Goal: Task Accomplishment & Management: Manage account settings

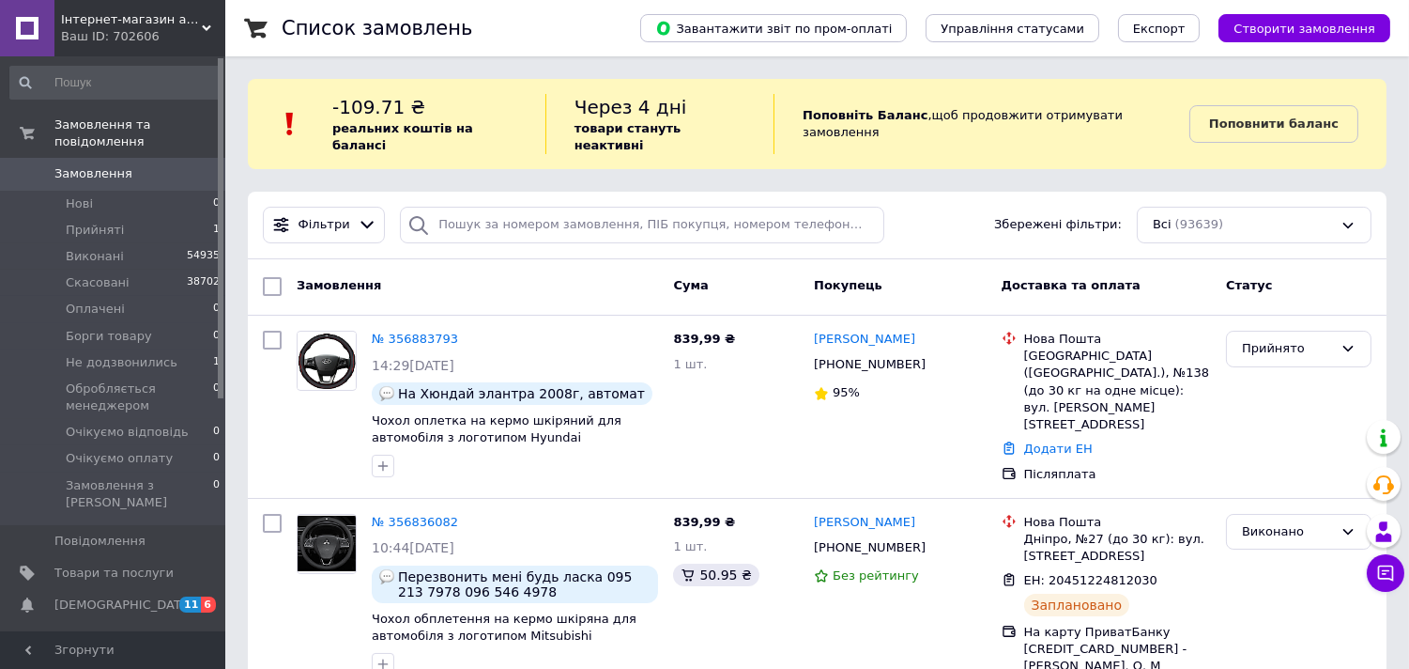
drag, startPoint x: 181, startPoint y: 20, endPoint x: 229, endPoint y: 200, distance: 186.5
click at [181, 20] on span "Інтернет-магазин аксесуарів для телефонів та планшетів "Cheholl"" at bounding box center [131, 19] width 141 height 17
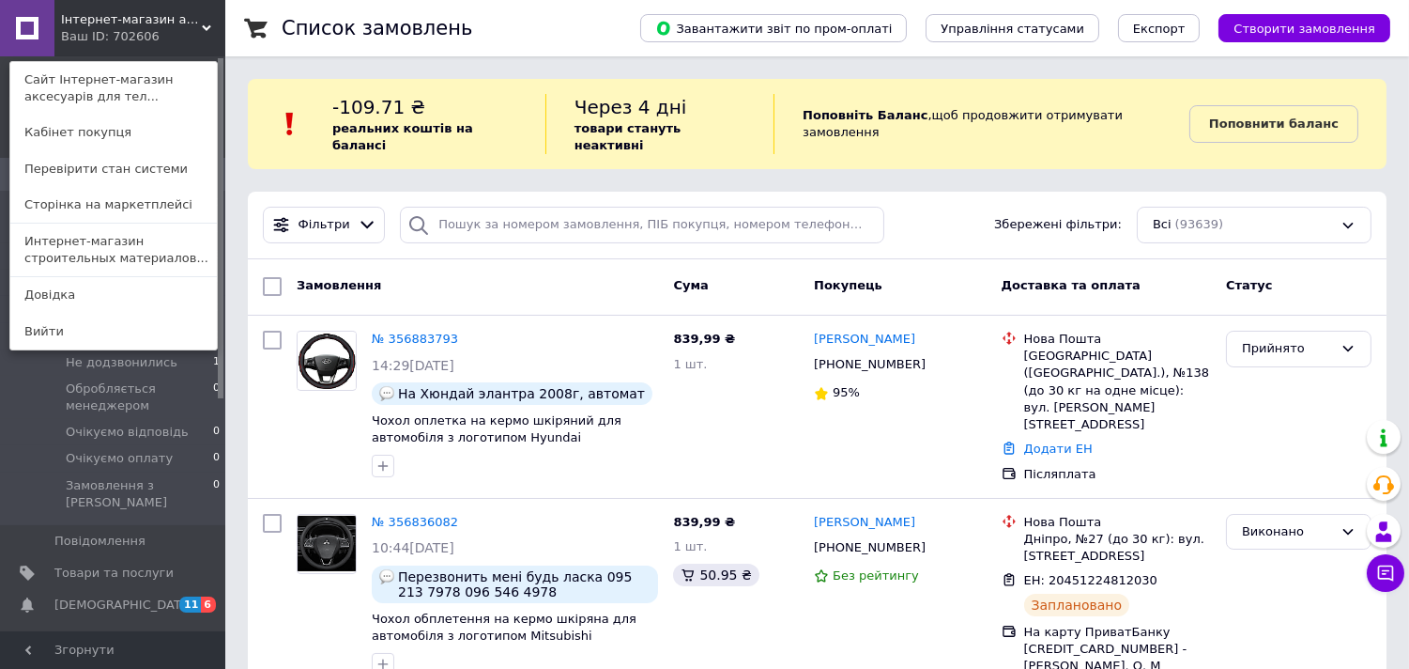
click at [111, 17] on span "Інтернет-магазин аксесуарів для телефонів та планшетів "Cheholl"" at bounding box center [131, 19] width 141 height 17
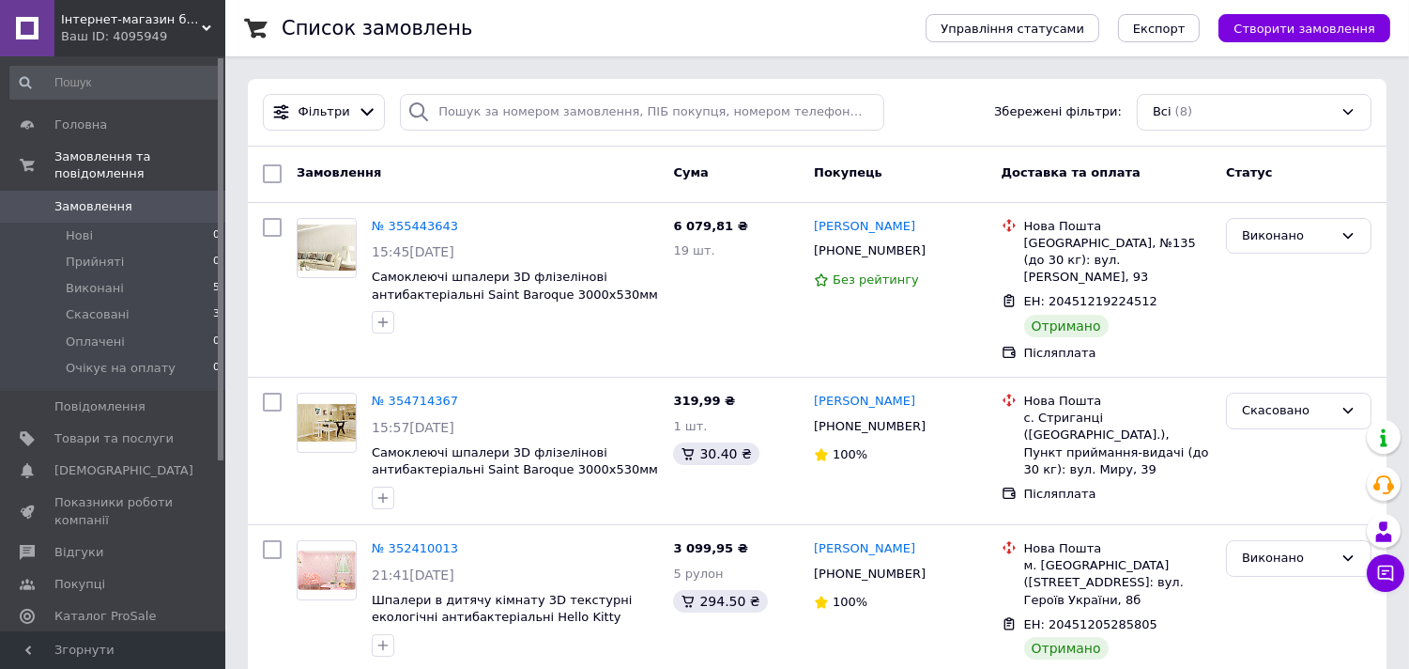
click at [183, 35] on div "Ваш ID: 4095949" at bounding box center [143, 36] width 164 height 17
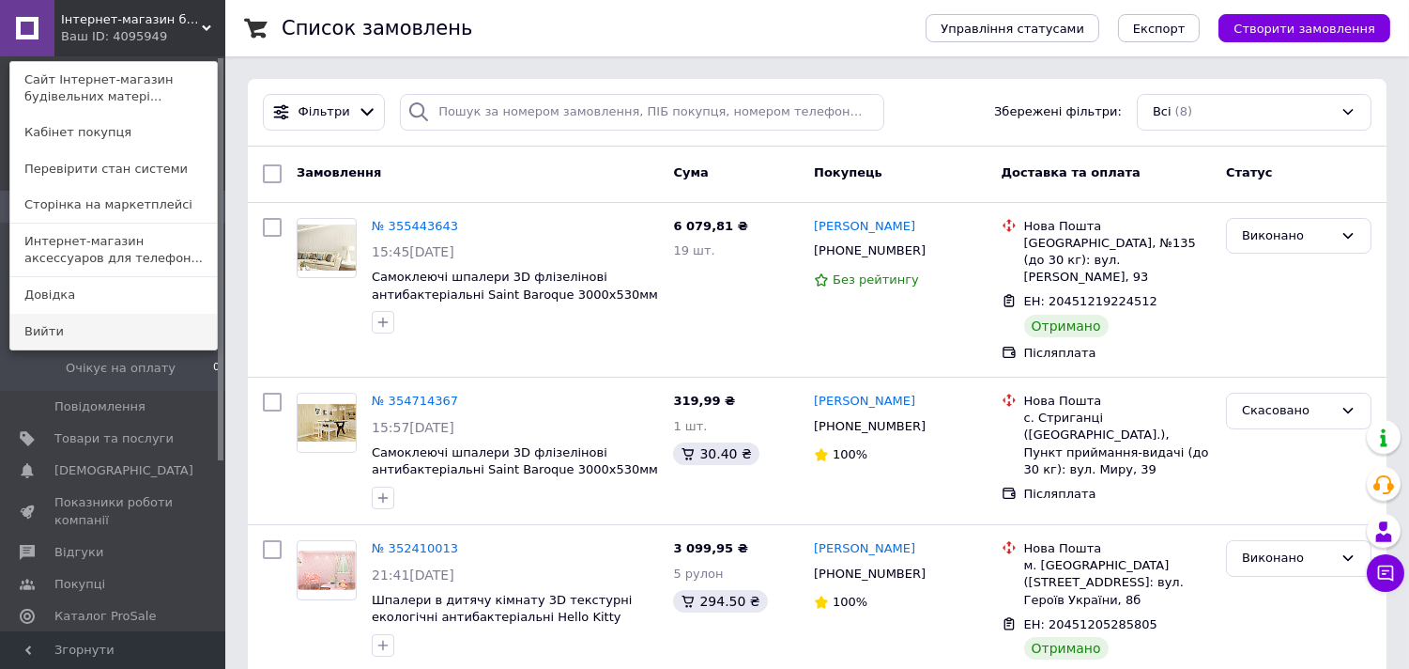
click at [53, 331] on link "Вийти" at bounding box center [113, 332] width 207 height 36
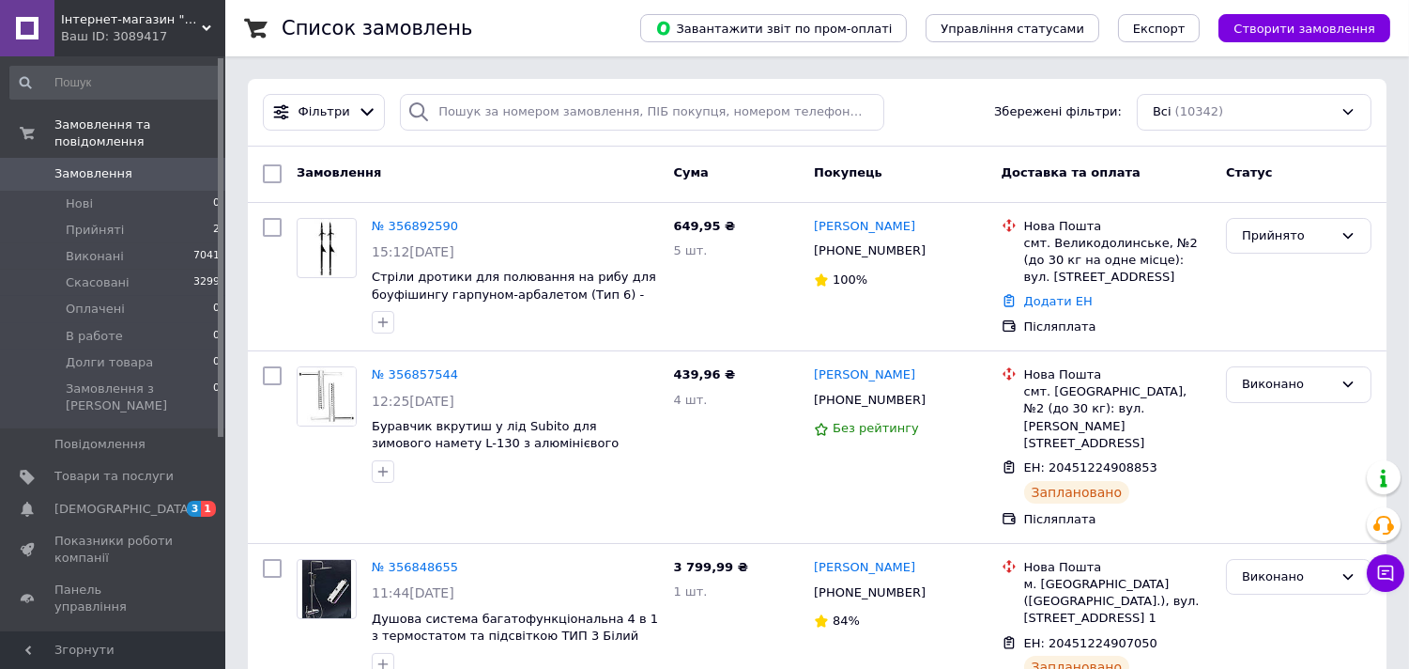
click at [177, 43] on div "Ваш ID: 3089417" at bounding box center [143, 36] width 164 height 17
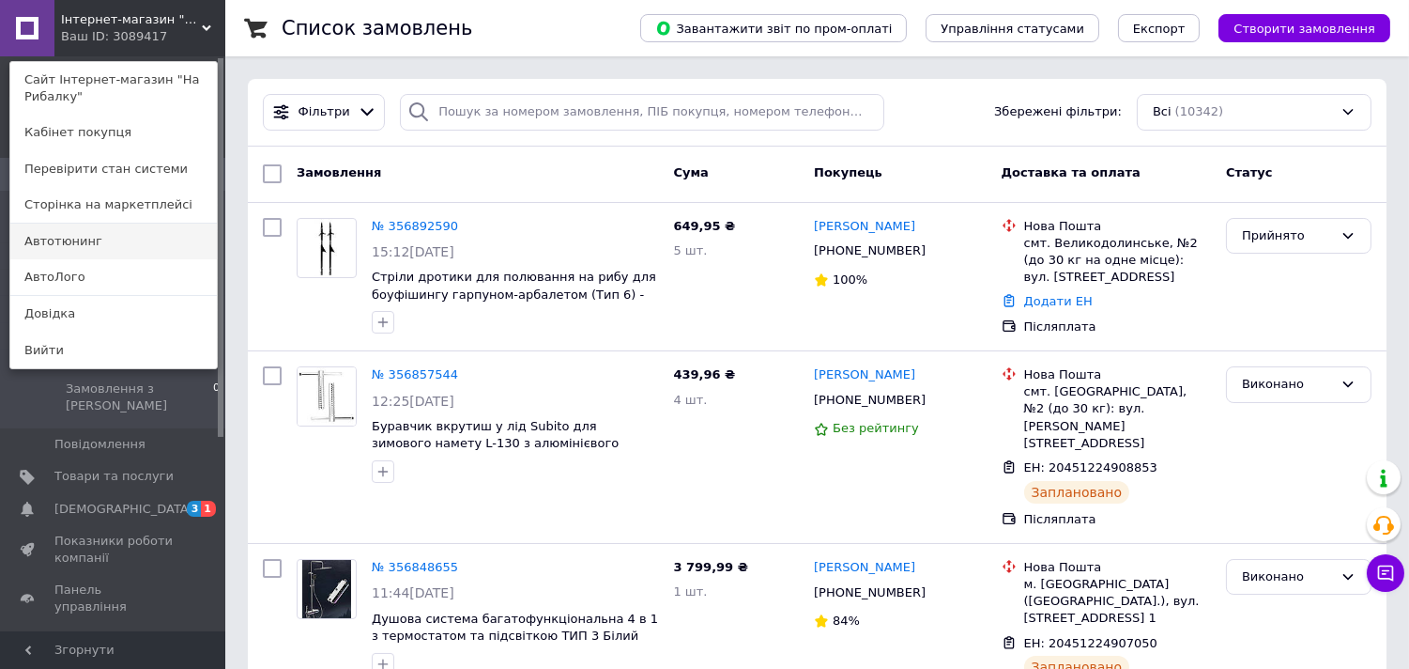
click at [57, 240] on link "Автотюнинг" at bounding box center [113, 241] width 207 height 36
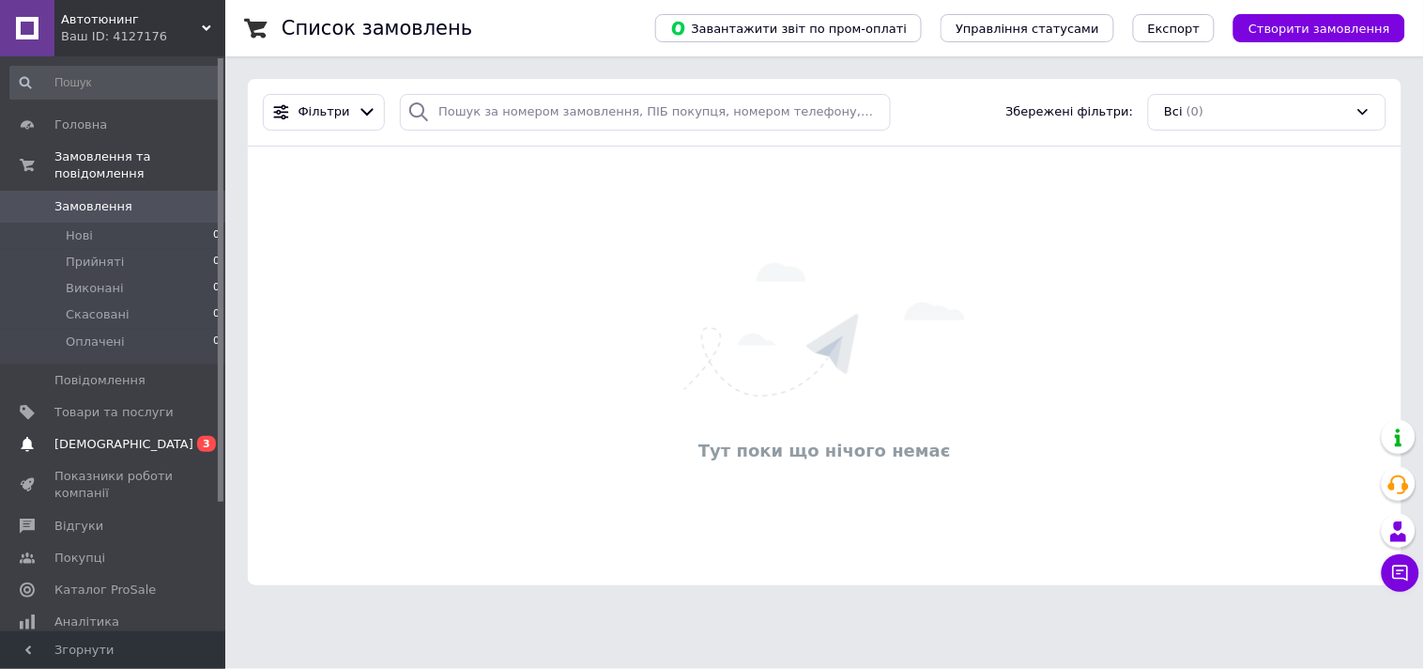
click at [82, 436] on span "[DEMOGRAPHIC_DATA]" at bounding box center [123, 444] width 139 height 17
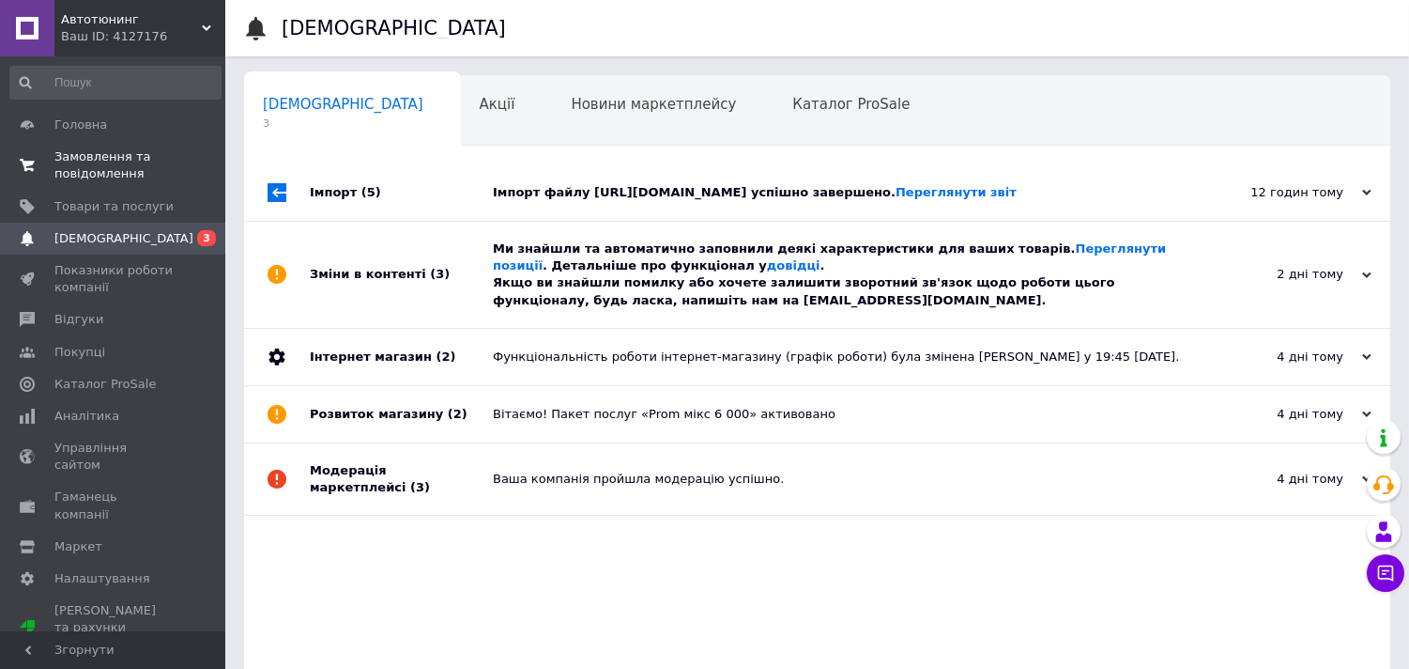
click at [79, 175] on span "Замовлення та повідомлення" at bounding box center [113, 165] width 119 height 34
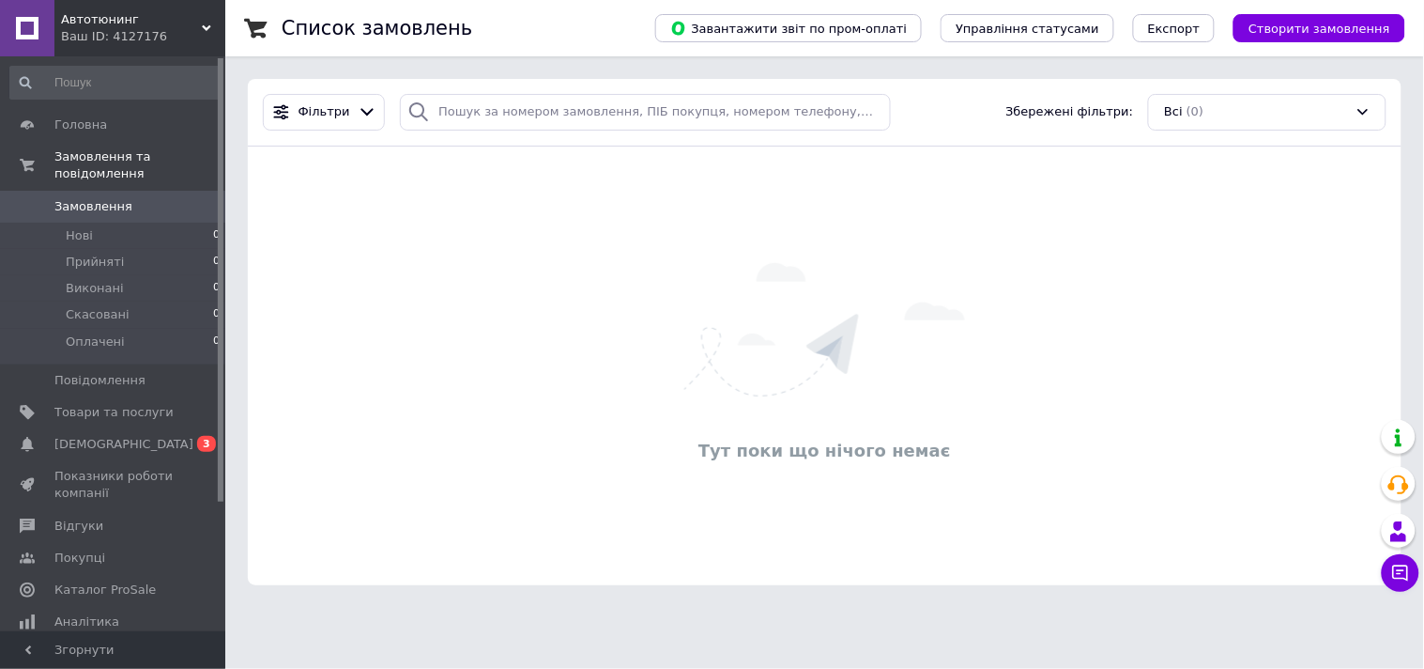
click at [133, 45] on div "Автотюнинг Ваш ID: 4127176" at bounding box center [139, 28] width 171 height 56
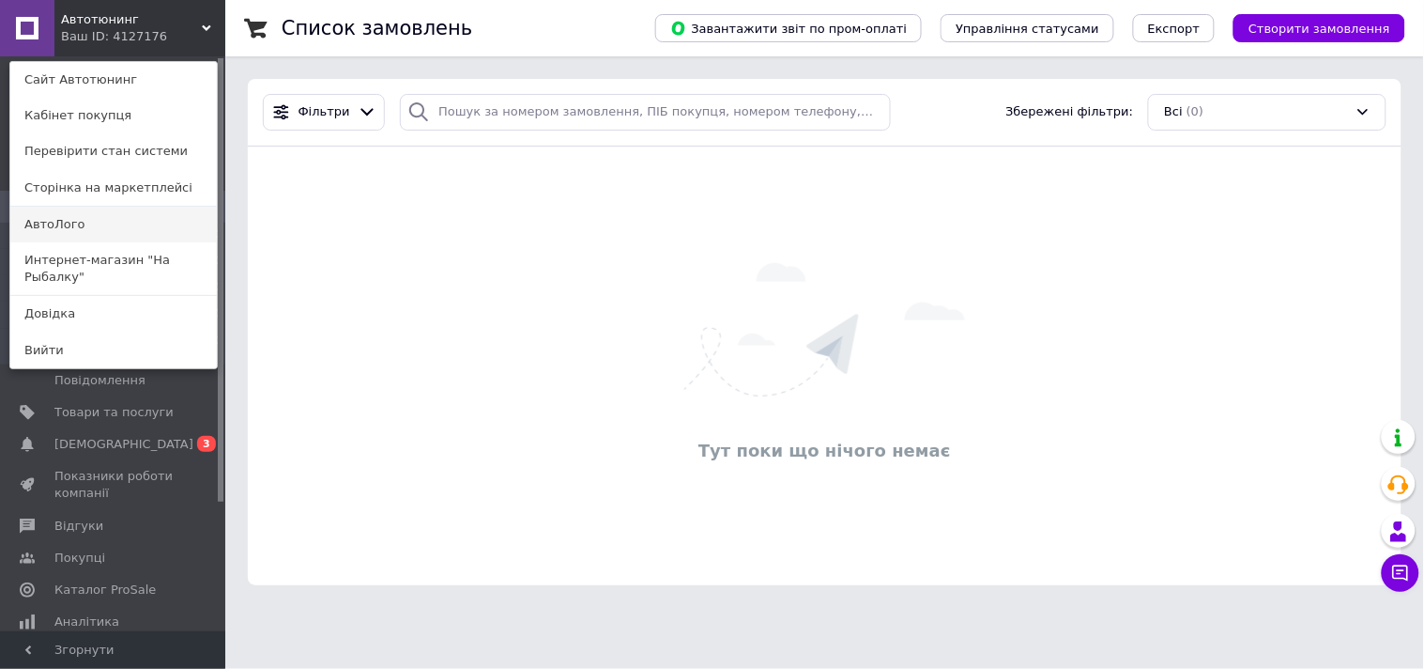
click at [42, 226] on link "АвтоЛого" at bounding box center [113, 225] width 207 height 36
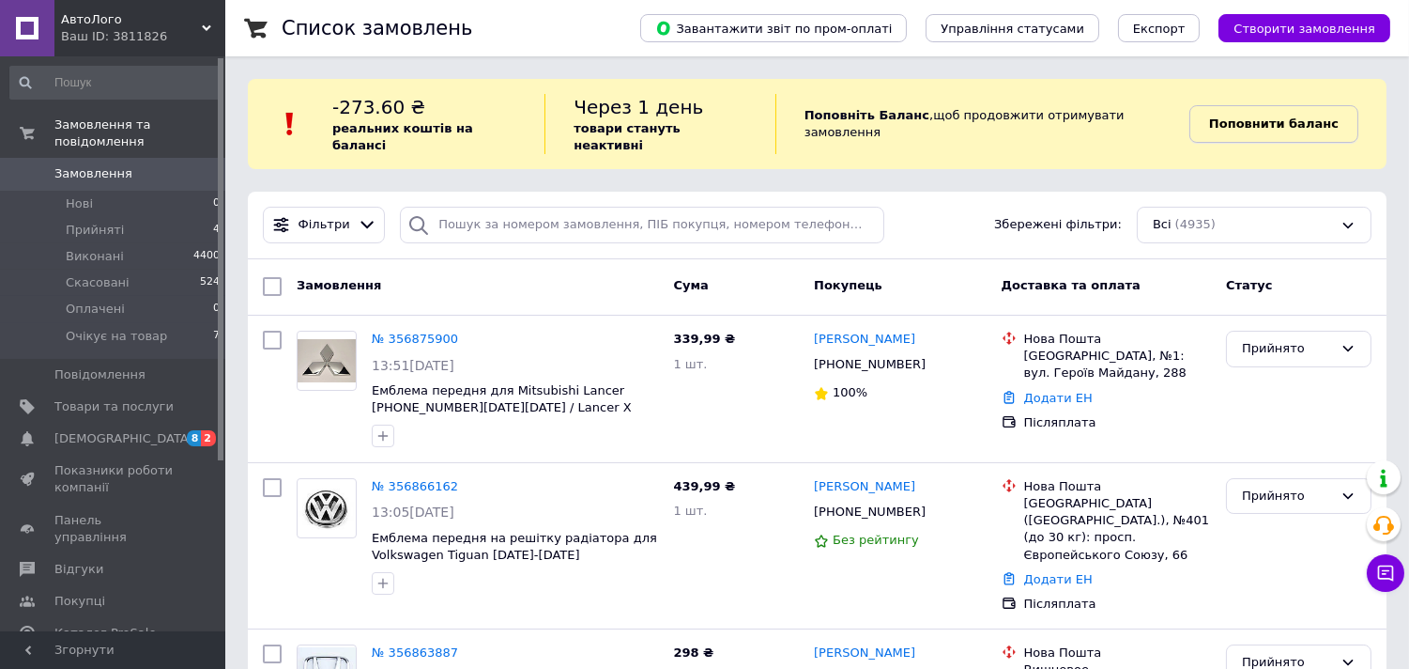
click at [1253, 120] on b "Поповнити баланс" at bounding box center [1274, 123] width 130 height 14
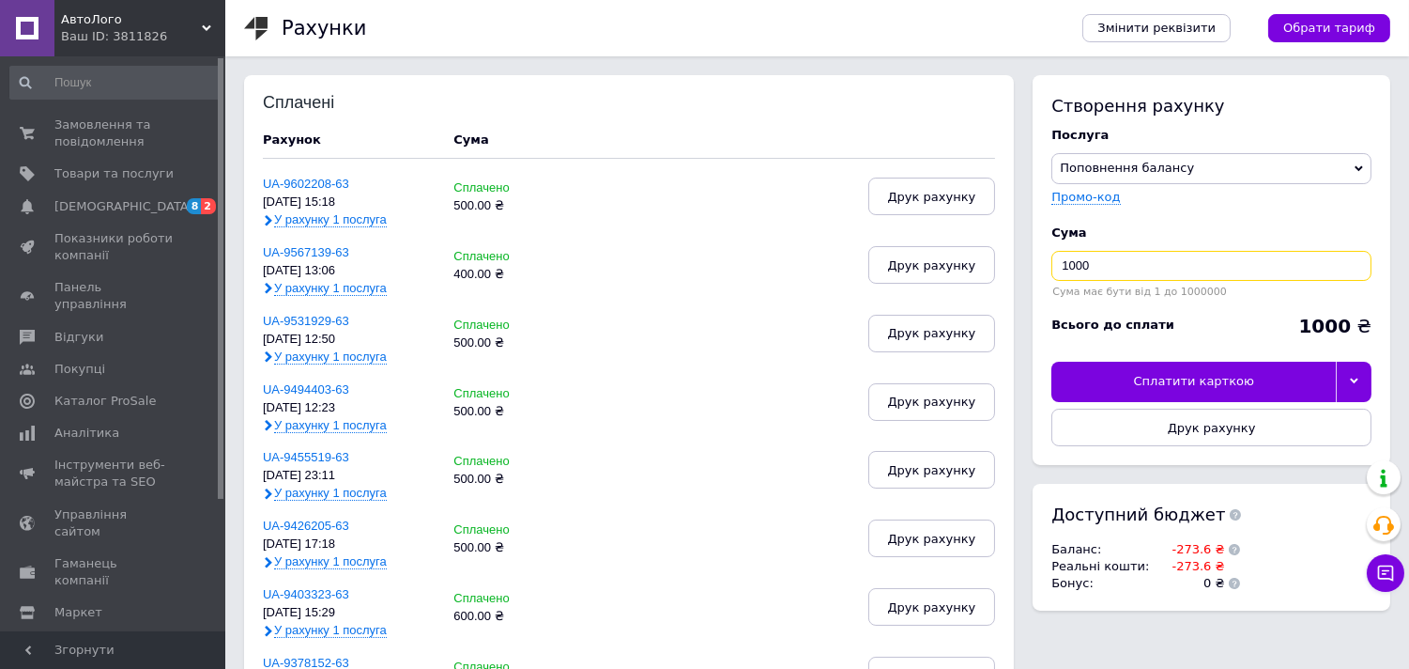
drag, startPoint x: 1117, startPoint y: 272, endPoint x: 1052, endPoint y: 272, distance: 65.7
click at [1052, 272] on input "1000" at bounding box center [1212, 266] width 320 height 30
type input "300"
click at [1350, 382] on icon at bounding box center [1354, 381] width 8 height 8
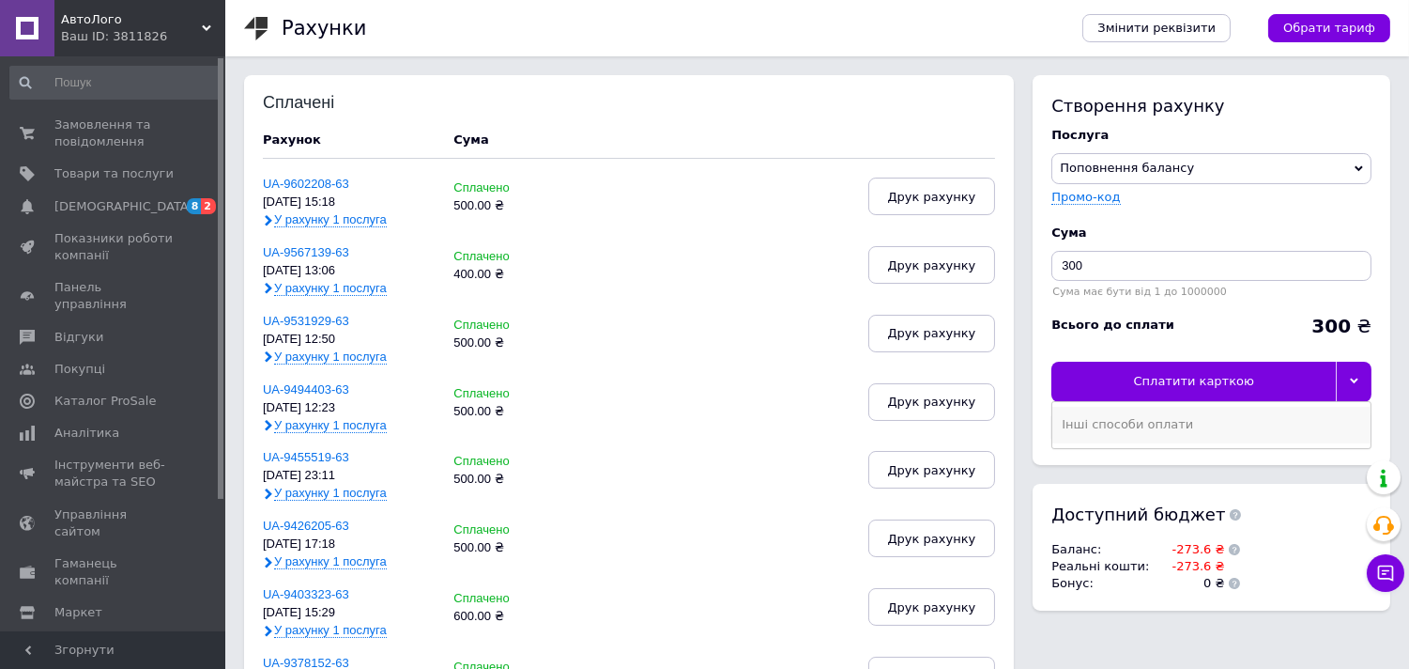
click at [1109, 433] on div "Інші способи оплати" at bounding box center [1212, 424] width 300 height 17
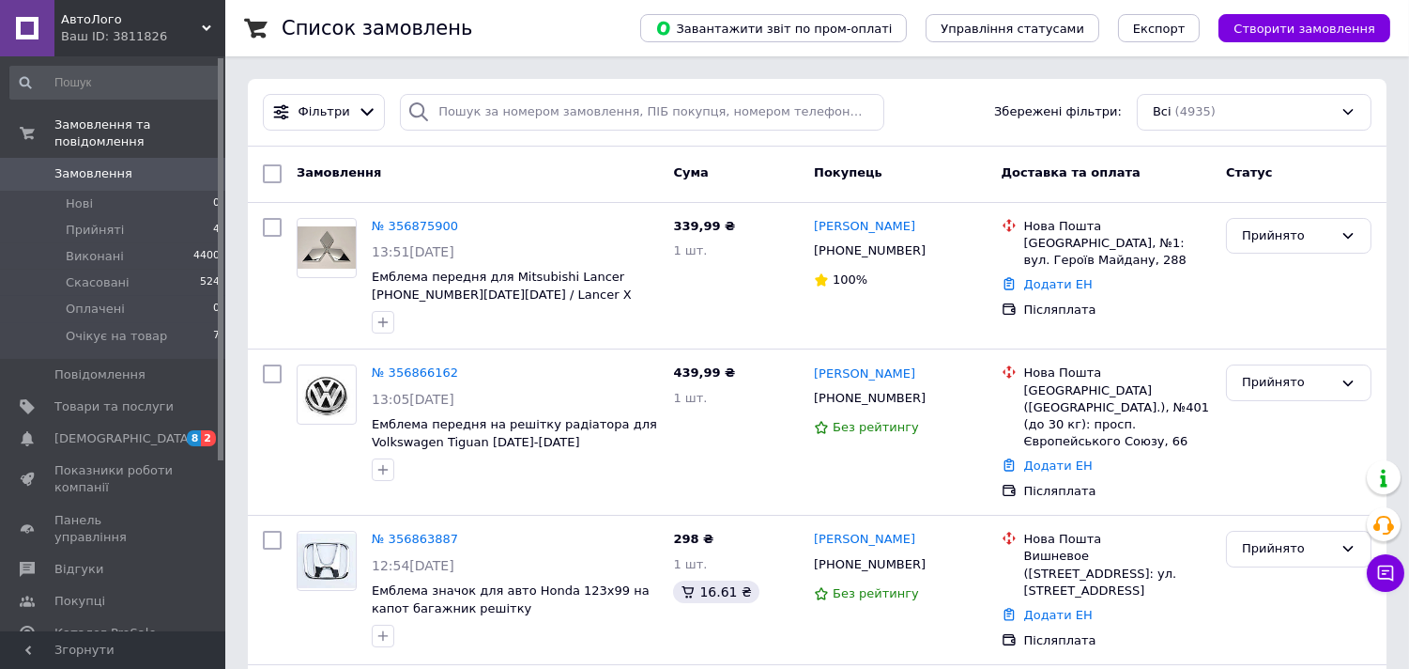
click at [115, 34] on div "Ваш ID: 3811826" at bounding box center [143, 36] width 164 height 17
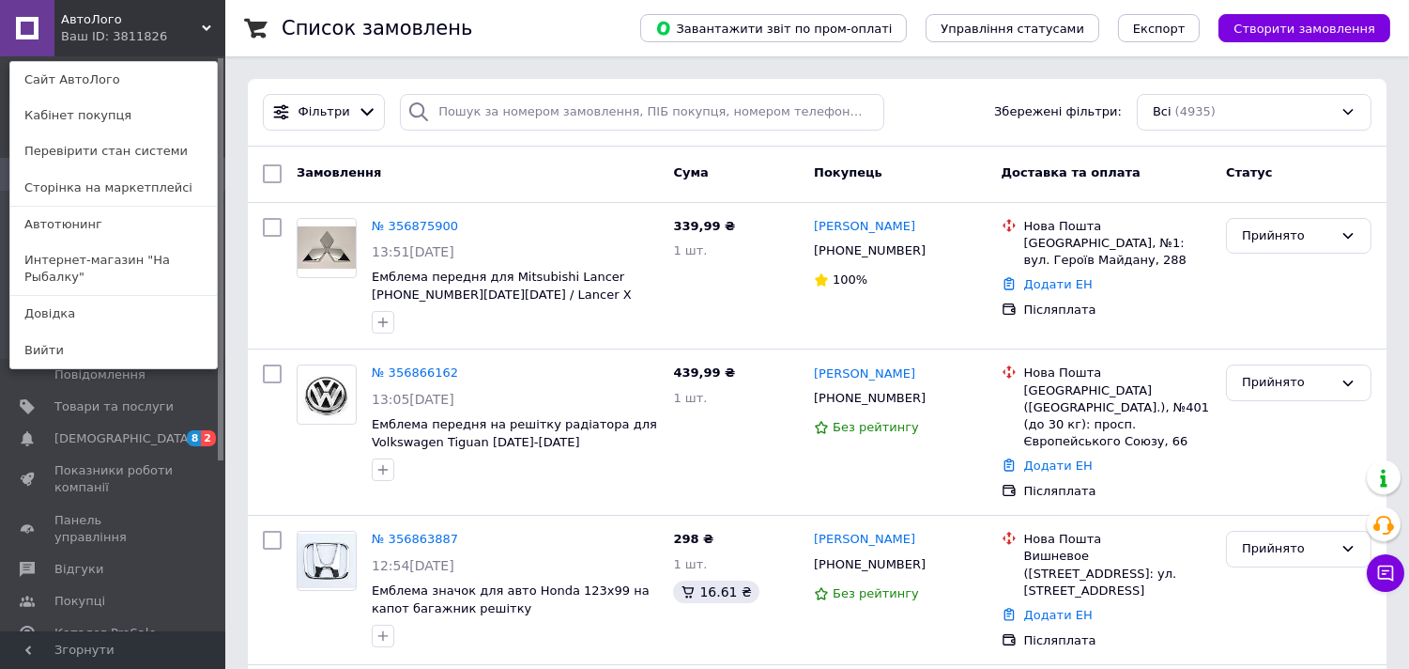
click at [140, 38] on div "Ваш ID: 3811826" at bounding box center [100, 36] width 79 height 17
